Goal: Task Accomplishment & Management: Use online tool/utility

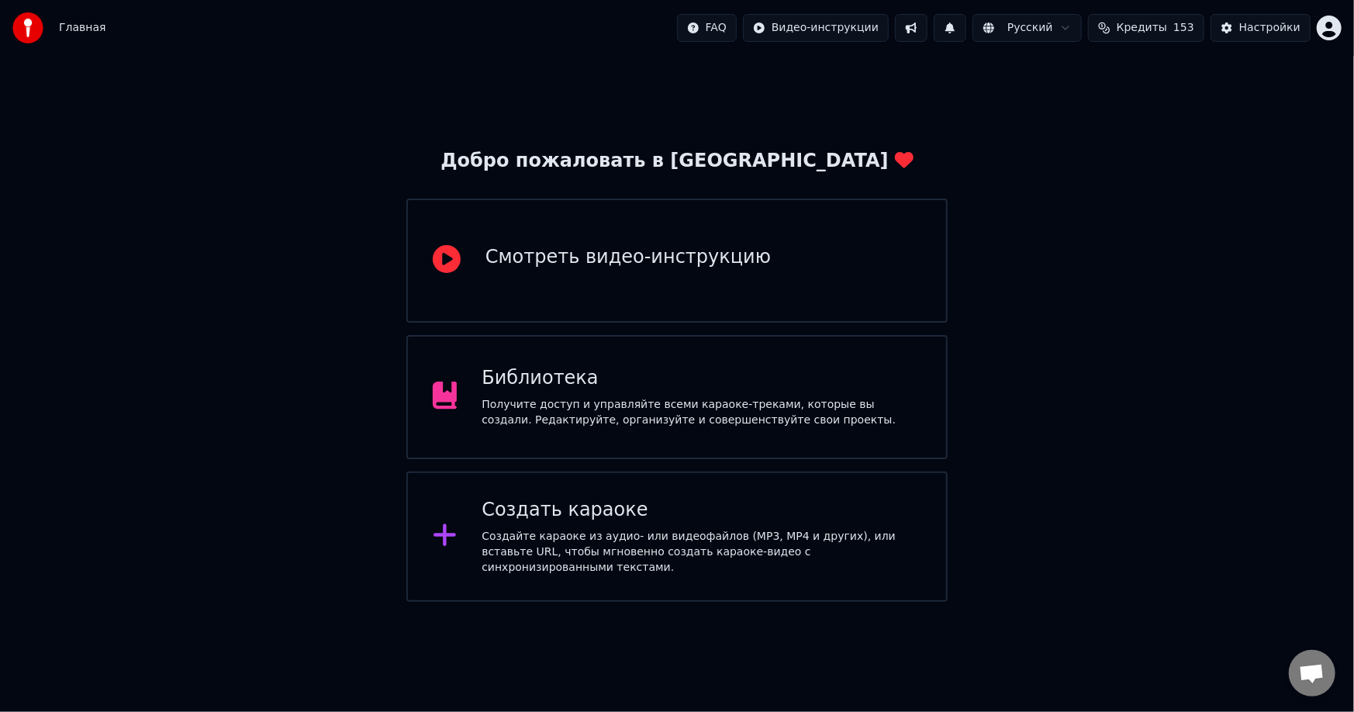
click at [1188, 33] on span "153" at bounding box center [1184, 28] width 21 height 16
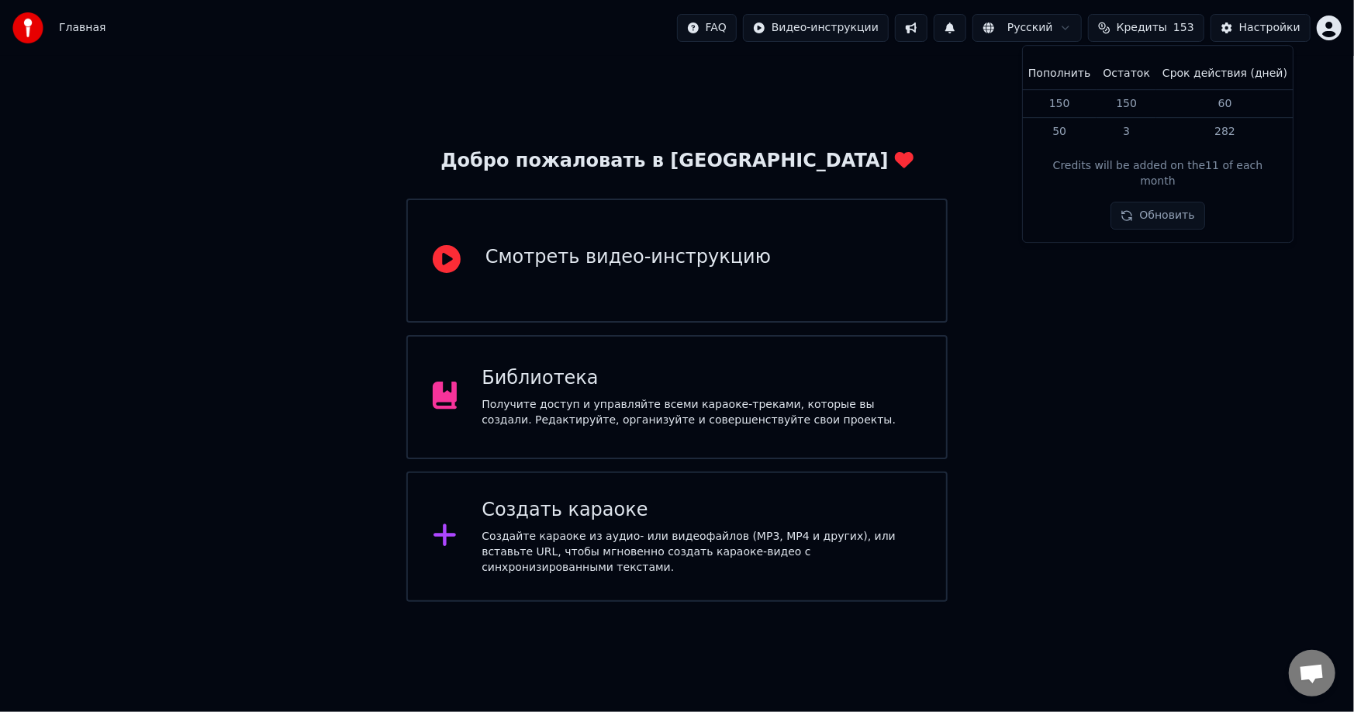
click at [1183, 103] on td "60" at bounding box center [1225, 103] width 137 height 29
click at [1094, 145] on td "50" at bounding box center [1059, 132] width 74 height 28
